Goal: Task Accomplishment & Management: Complete application form

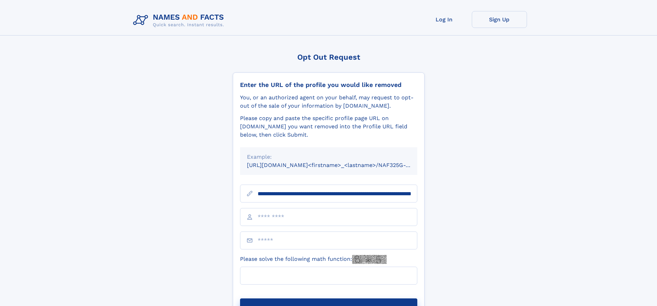
scroll to position [0, 82]
type input "**********"
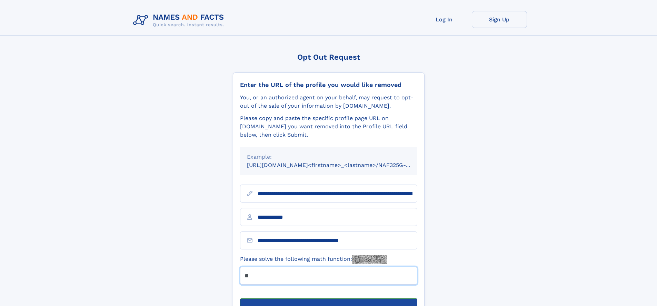
type input "**"
click at [328, 298] on button "Submit Opt Out Request" at bounding box center [328, 309] width 177 height 22
